Goal: Task Accomplishment & Management: Manage account settings

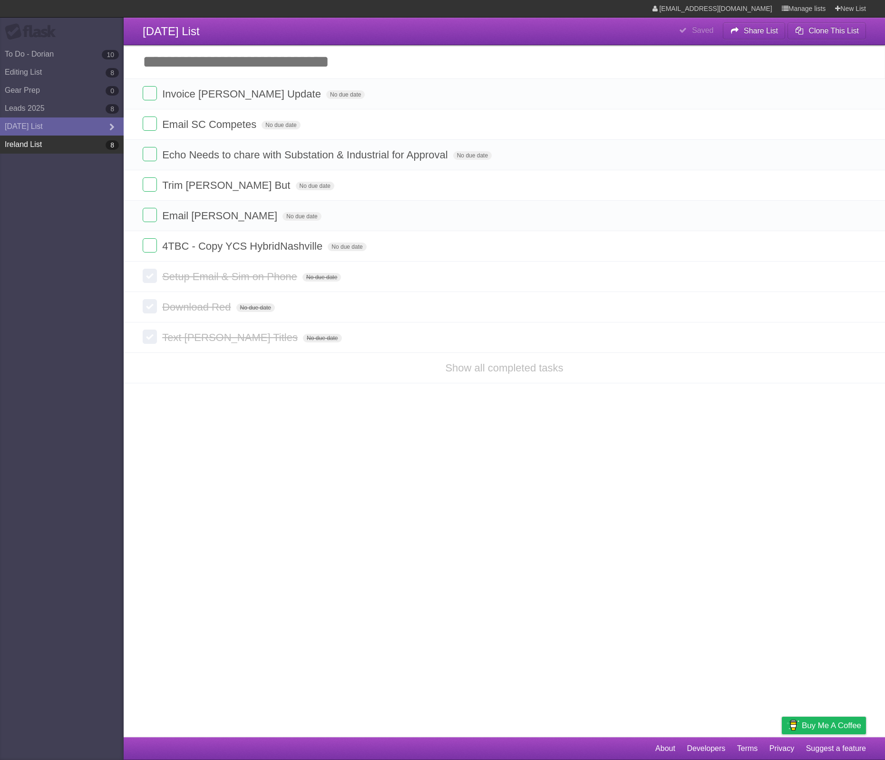
click at [61, 141] on link "Ireland List 8" at bounding box center [62, 145] width 124 height 18
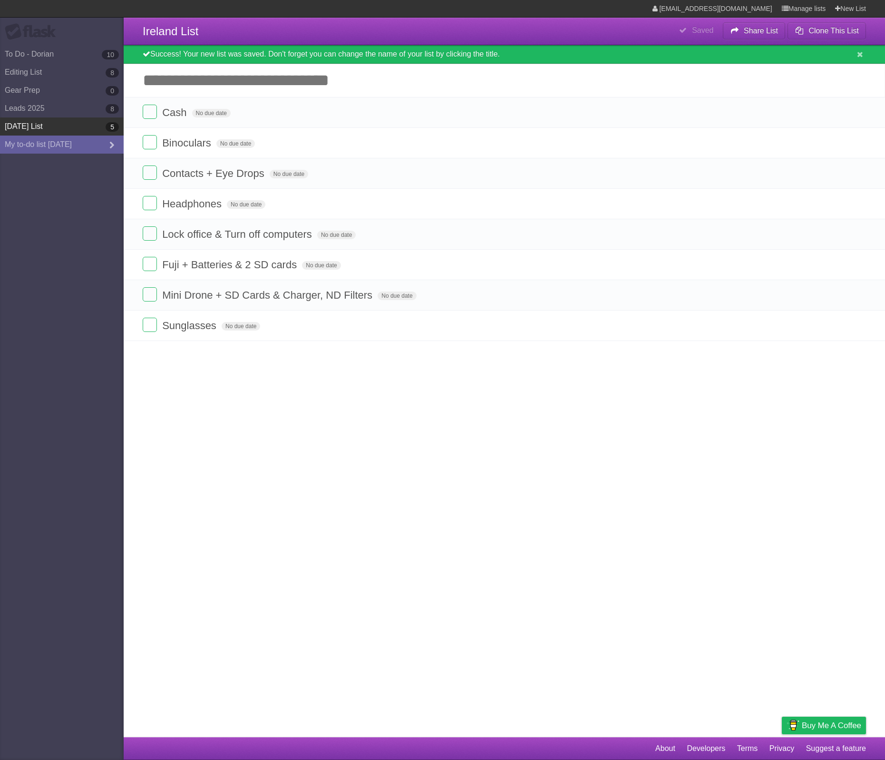
click at [62, 128] on link "[DATE] List 5" at bounding box center [62, 126] width 124 height 18
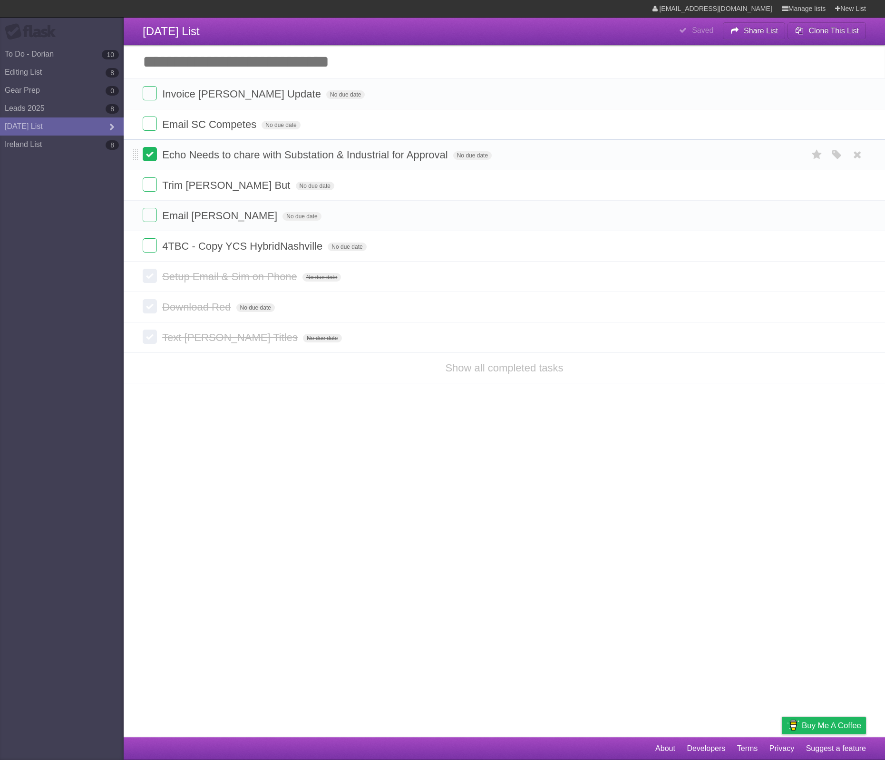
click at [146, 157] on label at bounding box center [150, 154] width 14 height 14
click at [146, 130] on label at bounding box center [150, 124] width 14 height 14
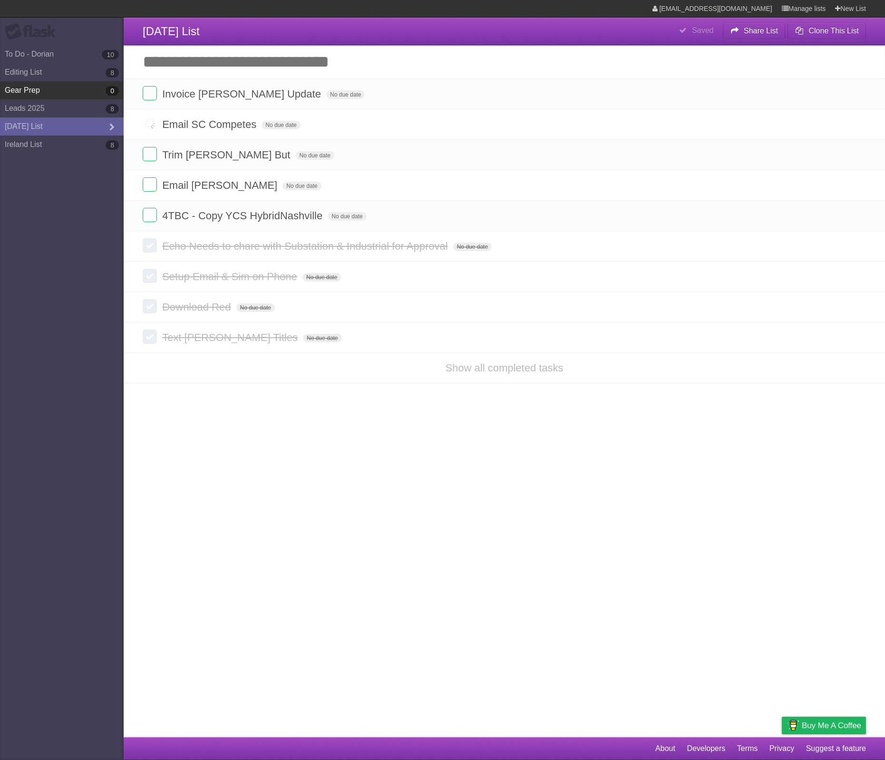
click at [60, 93] on link "Gear Prep 0" at bounding box center [62, 90] width 124 height 18
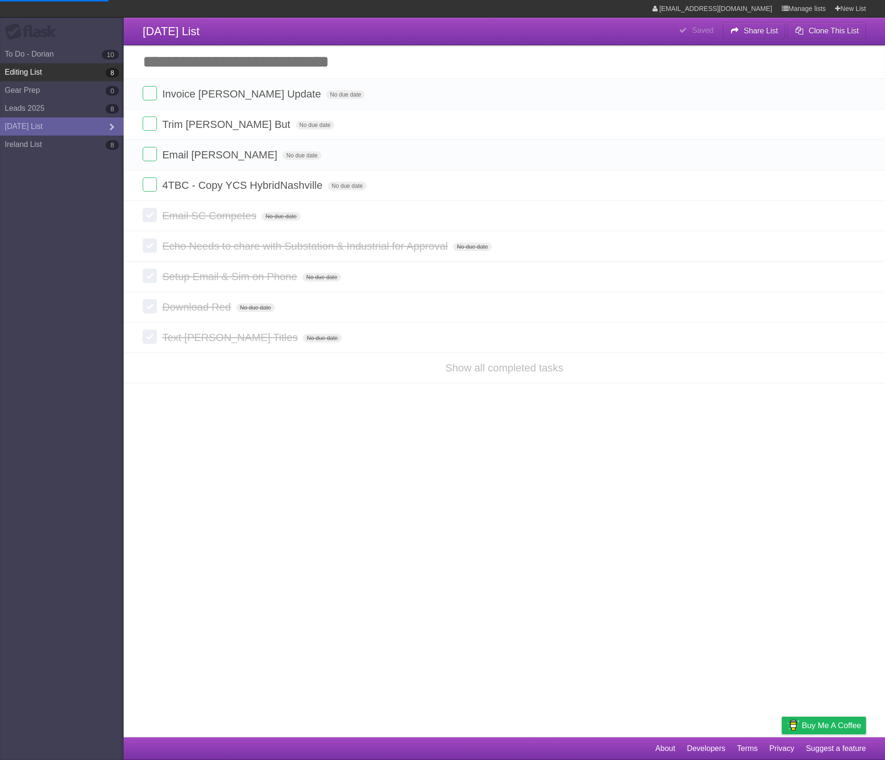
click at [68, 73] on link "Editing List 8" at bounding box center [62, 72] width 124 height 18
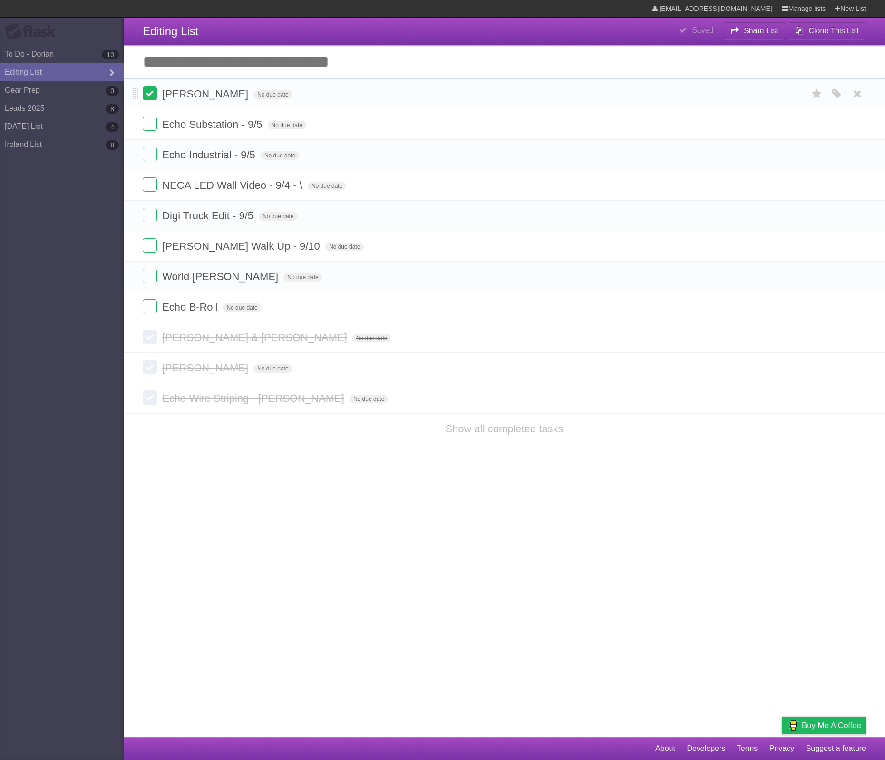
click at [151, 95] on label at bounding box center [150, 93] width 14 height 14
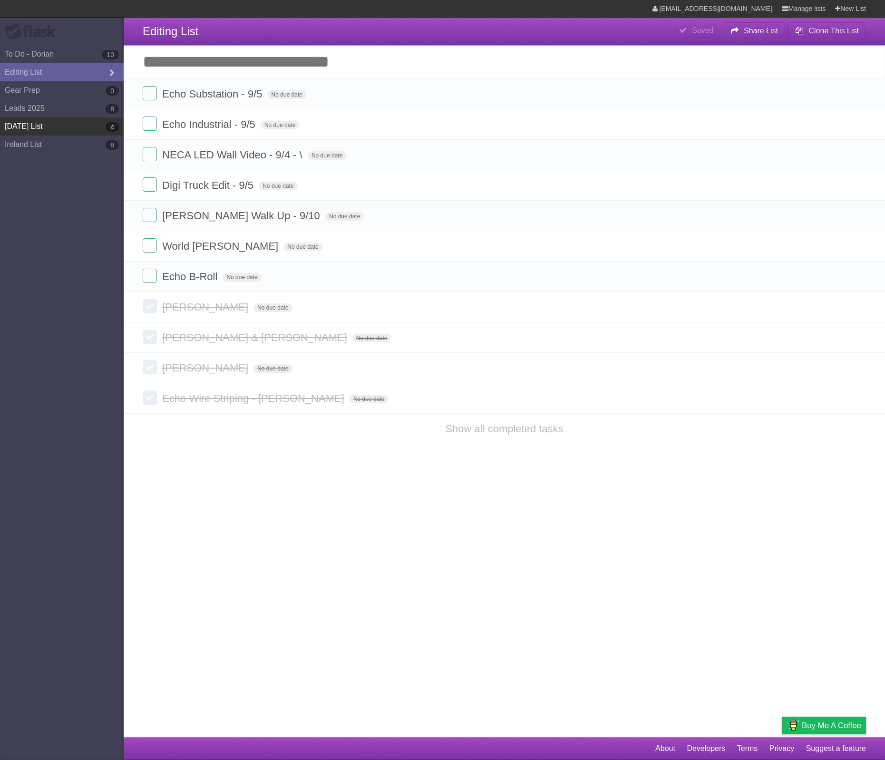
click at [46, 128] on link "[DATE] List 4" at bounding box center [62, 126] width 124 height 18
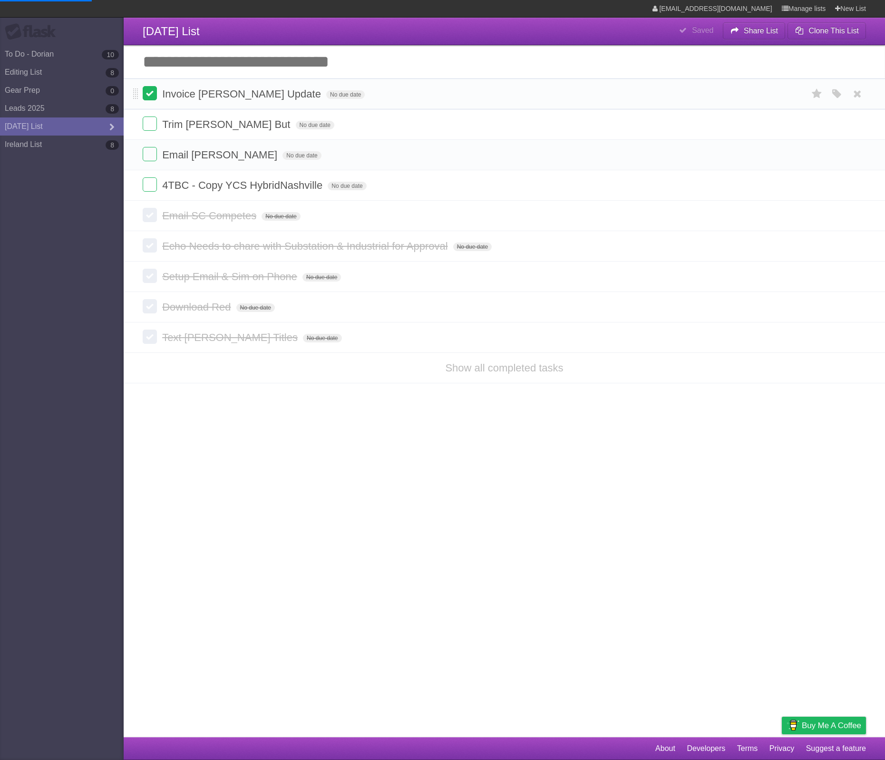
click at [146, 90] on label at bounding box center [150, 93] width 14 height 14
